Goal: Task Accomplishment & Management: Use online tool/utility

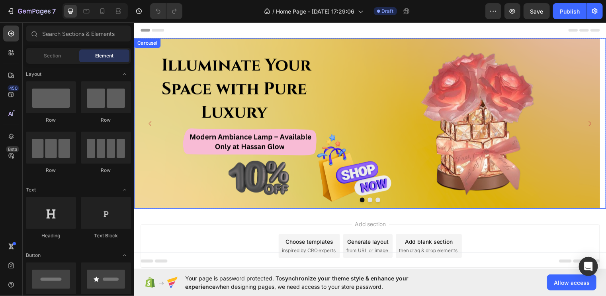
click at [594, 125] on icon "Carousel Next Arrow" at bounding box center [595, 124] width 3 height 5
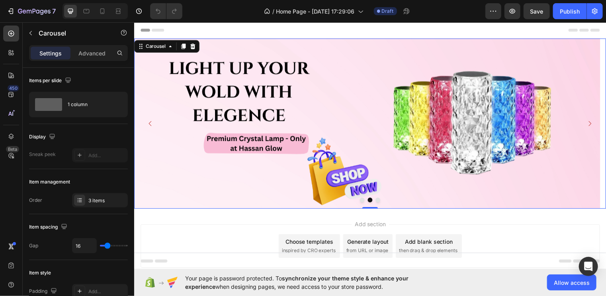
click at [594, 125] on icon "Carousel Next Arrow" at bounding box center [595, 124] width 3 height 5
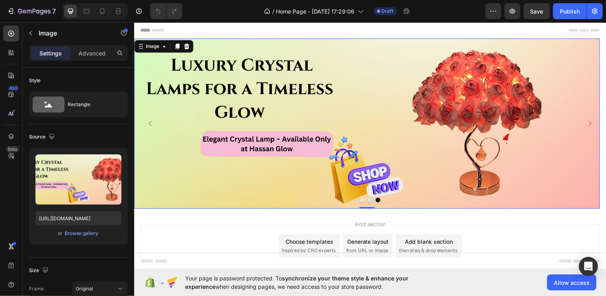
scroll to position [37, 0]
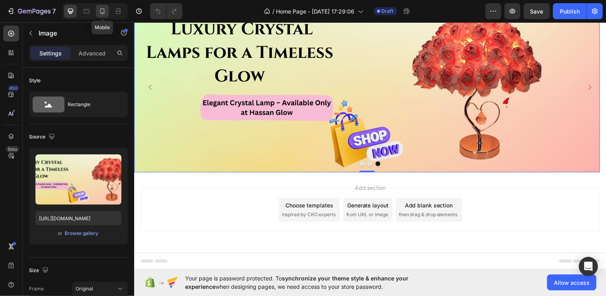
click at [108, 12] on div at bounding box center [102, 11] width 13 height 13
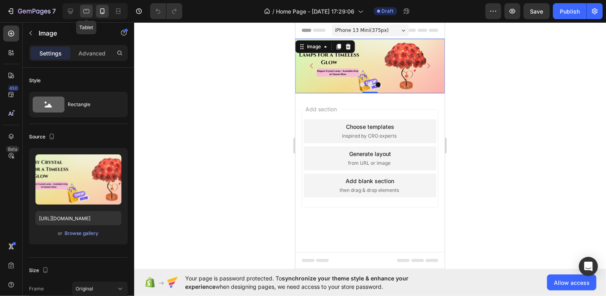
click at [86, 12] on icon at bounding box center [86, 11] width 8 height 8
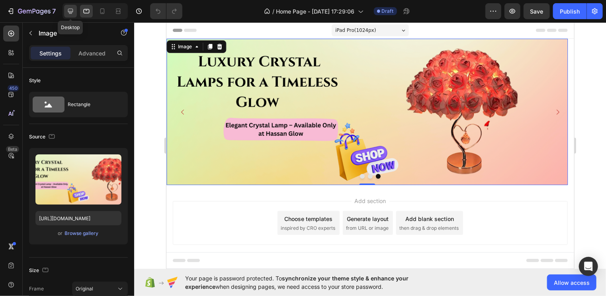
click at [67, 10] on icon at bounding box center [71, 11] width 8 height 8
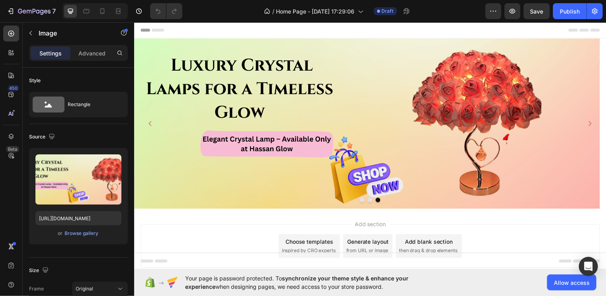
click at [320, 244] on div "Choose templates" at bounding box center [311, 243] width 48 height 8
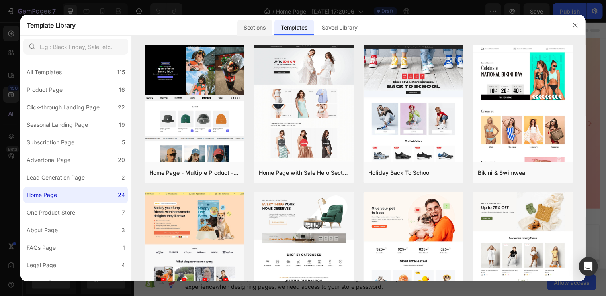
click at [259, 31] on div "Sections" at bounding box center [254, 28] width 35 height 16
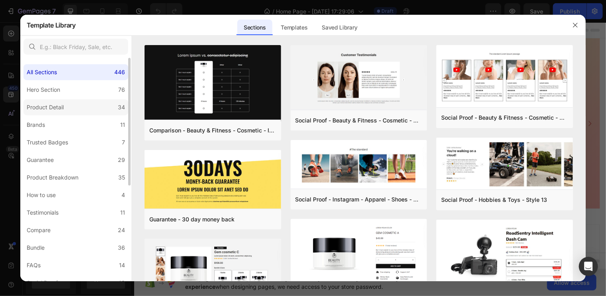
click at [61, 109] on div "Product Detail" at bounding box center [45, 107] width 37 height 10
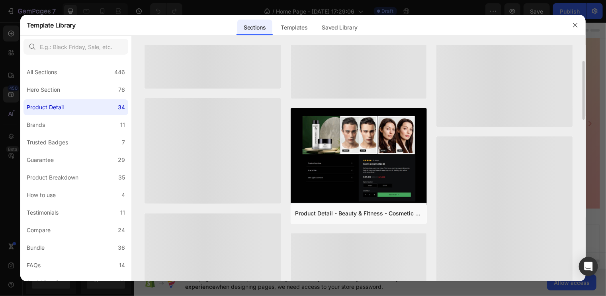
scroll to position [67, 0]
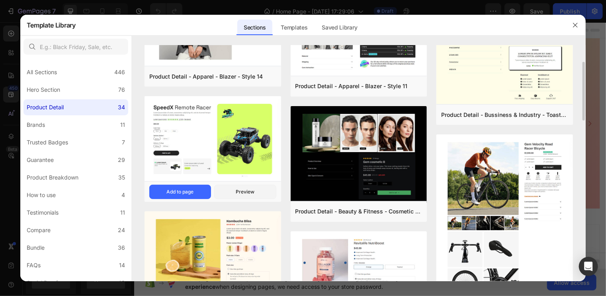
click at [242, 235] on img at bounding box center [213, 259] width 137 height 96
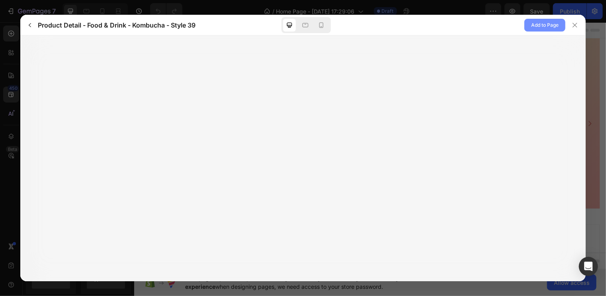
click at [547, 23] on span "Add to Page" at bounding box center [544, 25] width 27 height 10
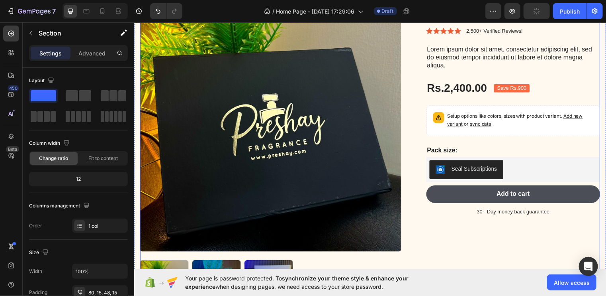
scroll to position [253, 0]
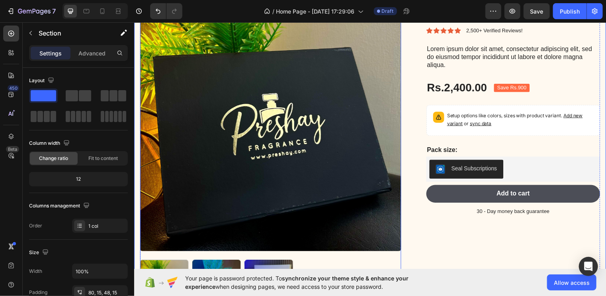
click at [382, 155] on img at bounding box center [272, 121] width 265 height 265
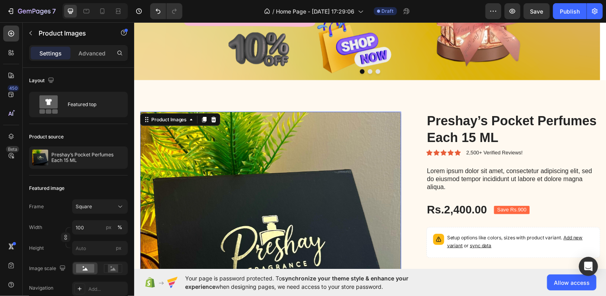
scroll to position [129, 0]
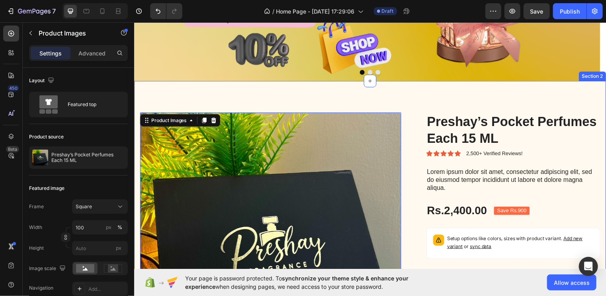
click at [410, 102] on div "Product Images 16 Preshay’s Pocket Perfumes Each 15 ML Product Title Icon Icon …" at bounding box center [373, 274] width 478 height 386
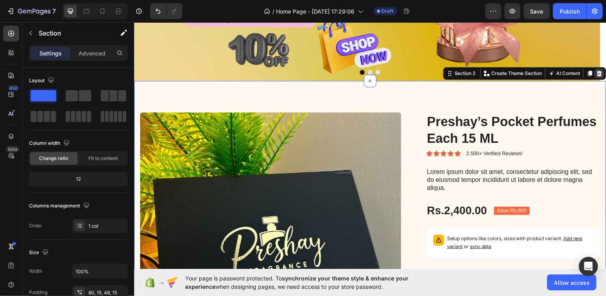
click at [603, 72] on icon at bounding box center [605, 74] width 5 height 6
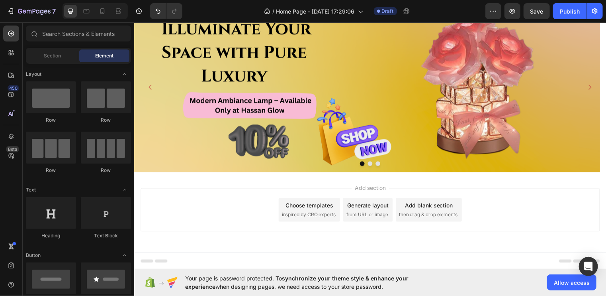
scroll to position [37, 0]
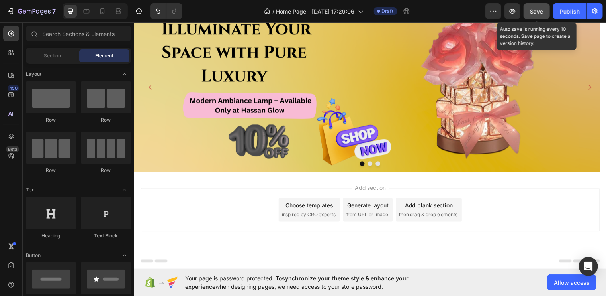
click at [537, 12] on span "Save" at bounding box center [537, 11] width 13 height 7
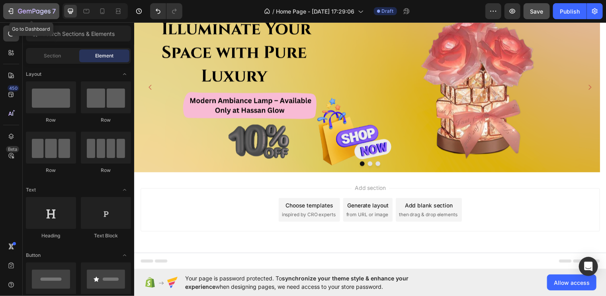
click at [10, 10] on icon "button" at bounding box center [11, 11] width 8 height 8
